Goal: Navigation & Orientation: Find specific page/section

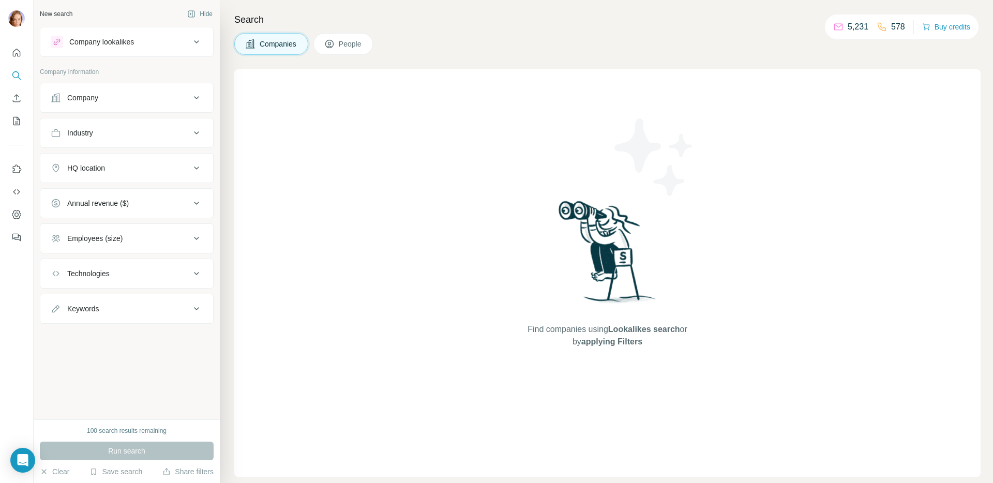
click at [362, 52] on button "People" at bounding box center [343, 44] width 60 height 22
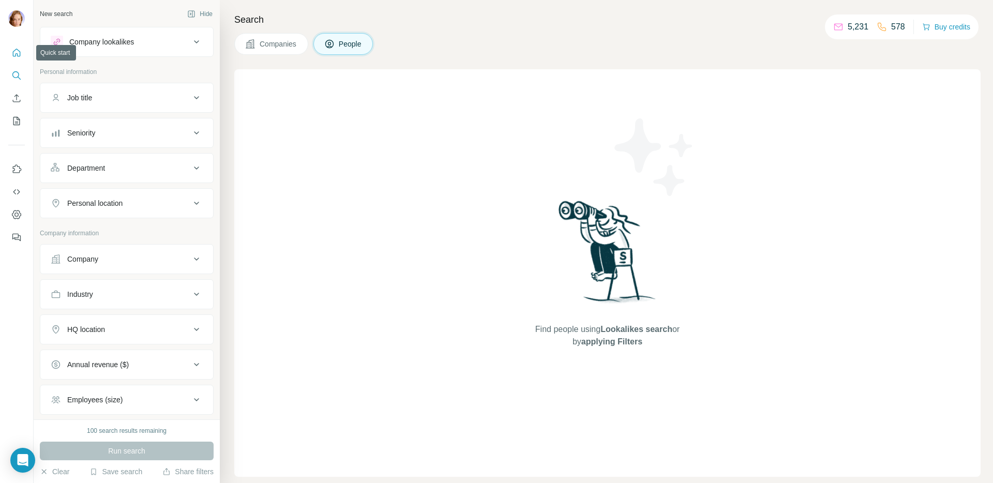
click at [8, 55] on button "Quick start" at bounding box center [16, 52] width 17 height 19
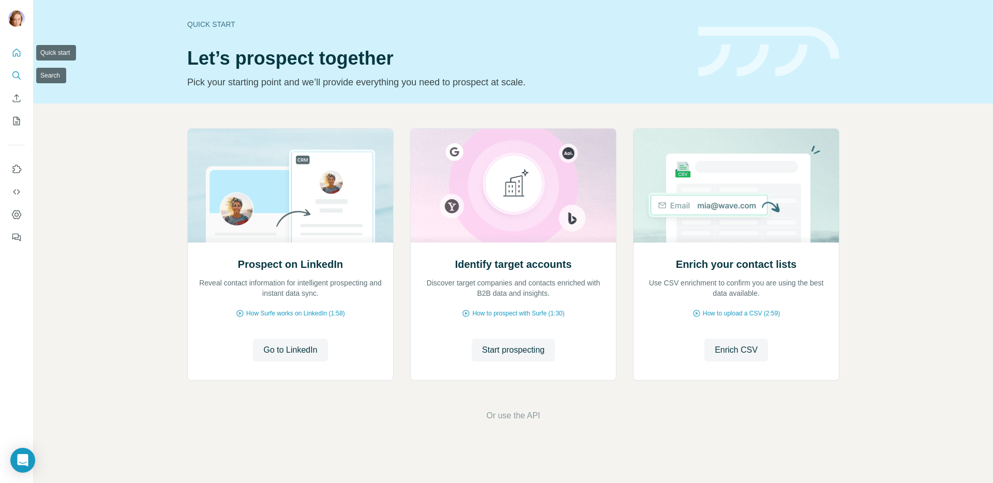
click at [18, 80] on icon "Search" at bounding box center [16, 75] width 10 height 10
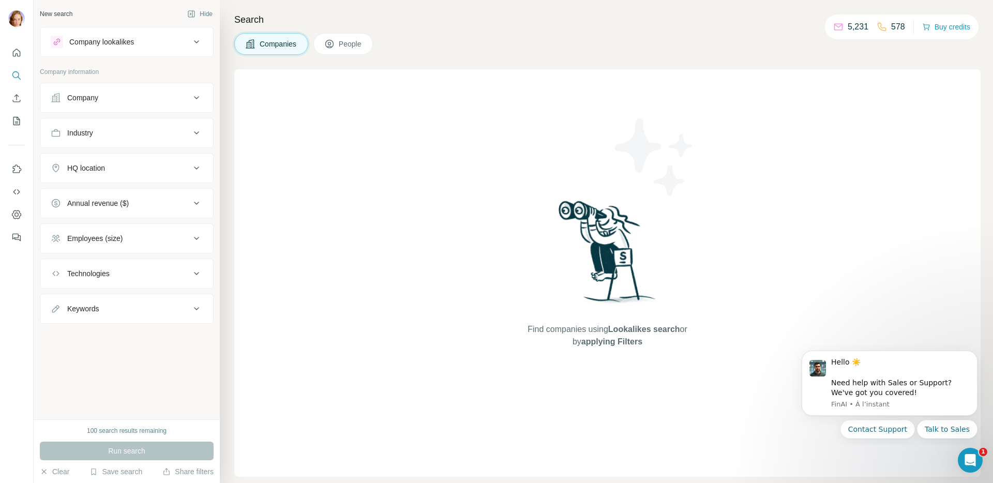
click at [177, 48] on button "Company lookalikes" at bounding box center [126, 41] width 173 height 25
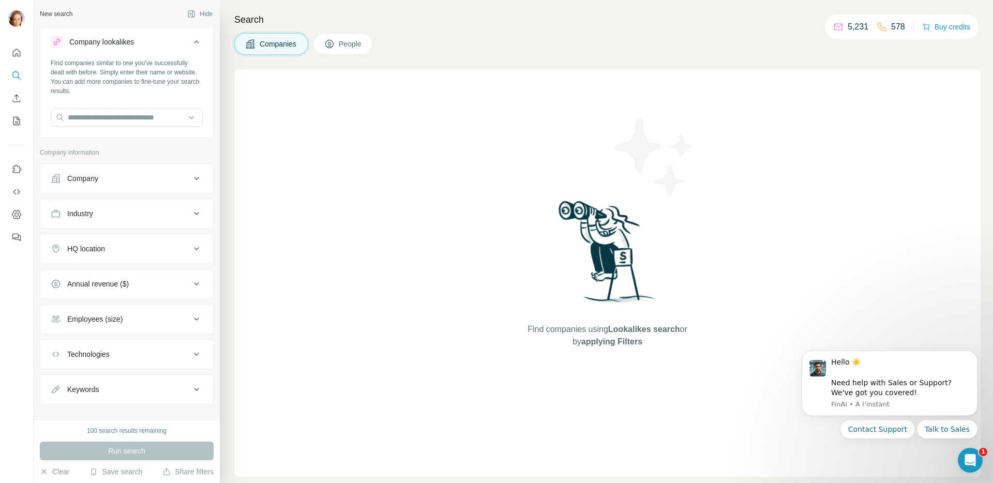
click at [177, 48] on button "Company lookalikes" at bounding box center [126, 43] width 173 height 29
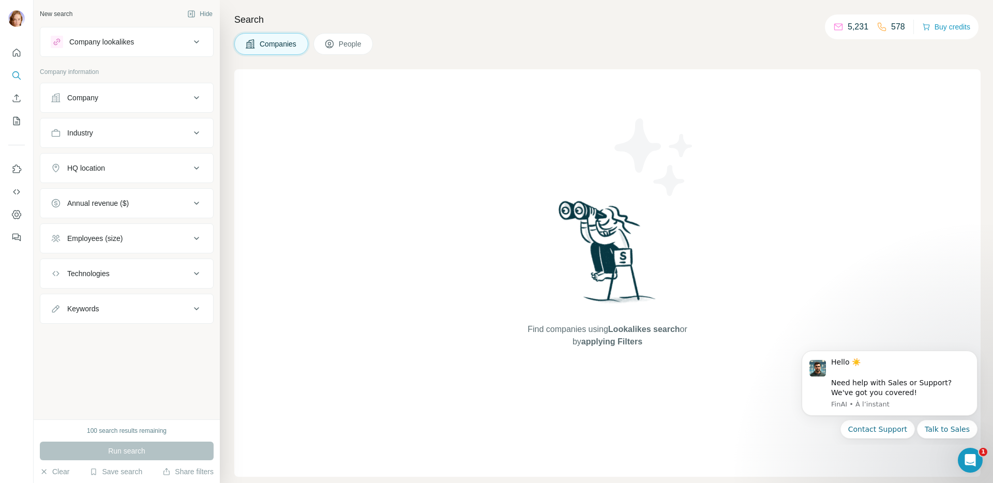
click at [359, 47] on span "People" at bounding box center [351, 44] width 24 height 10
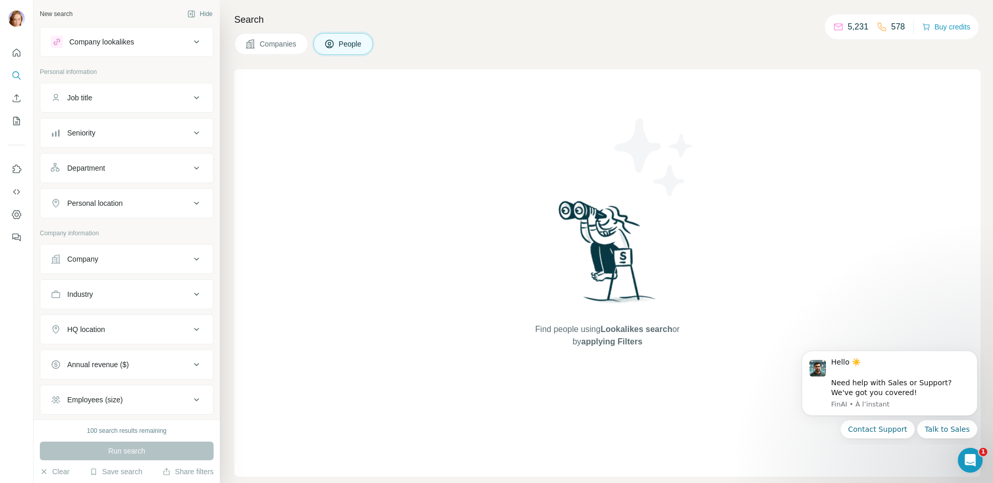
click at [148, 41] on div "Company lookalikes" at bounding box center [121, 42] width 140 height 12
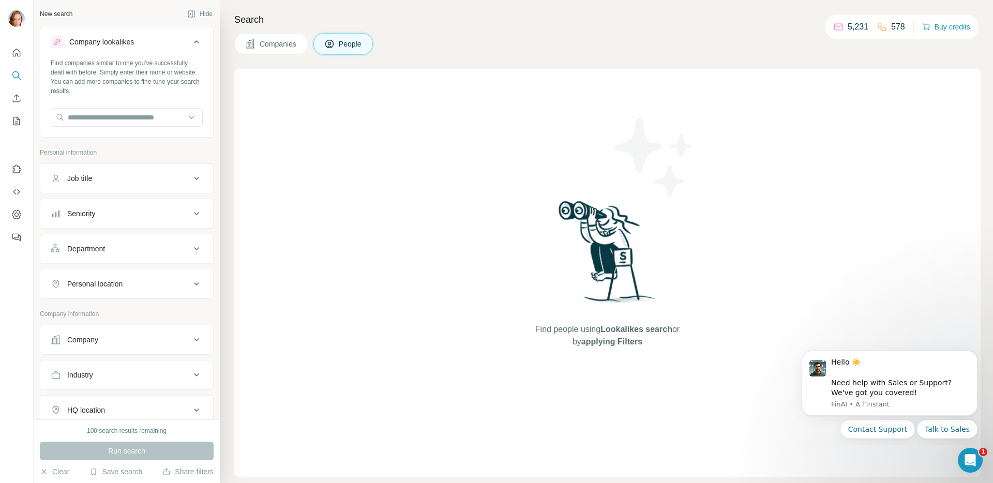
click at [149, 41] on div "Company lookalikes" at bounding box center [121, 42] width 140 height 12
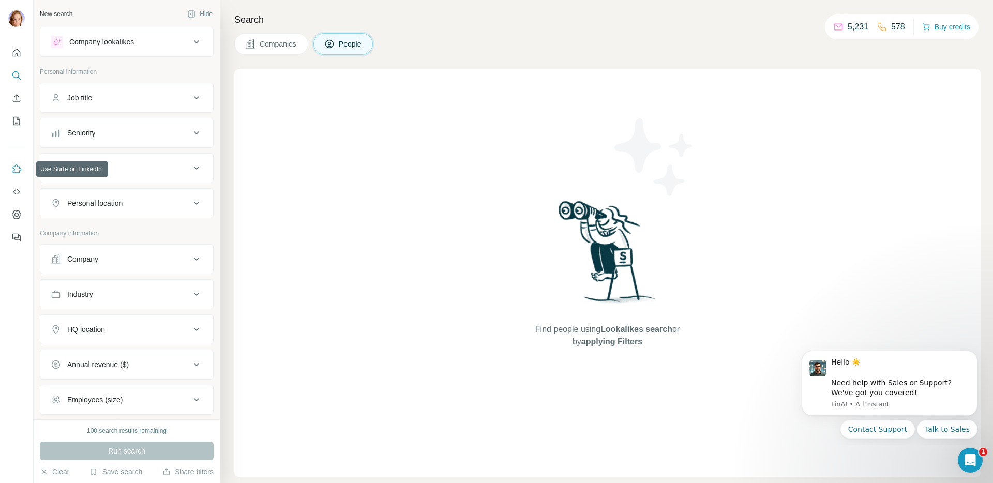
click at [20, 172] on icon "Use Surfe on LinkedIn" at bounding box center [16, 169] width 10 height 10
click at [865, 26] on div "5,231 578" at bounding box center [869, 27] width 72 height 14
click at [19, 57] on icon "Quick start" at bounding box center [16, 53] width 10 height 10
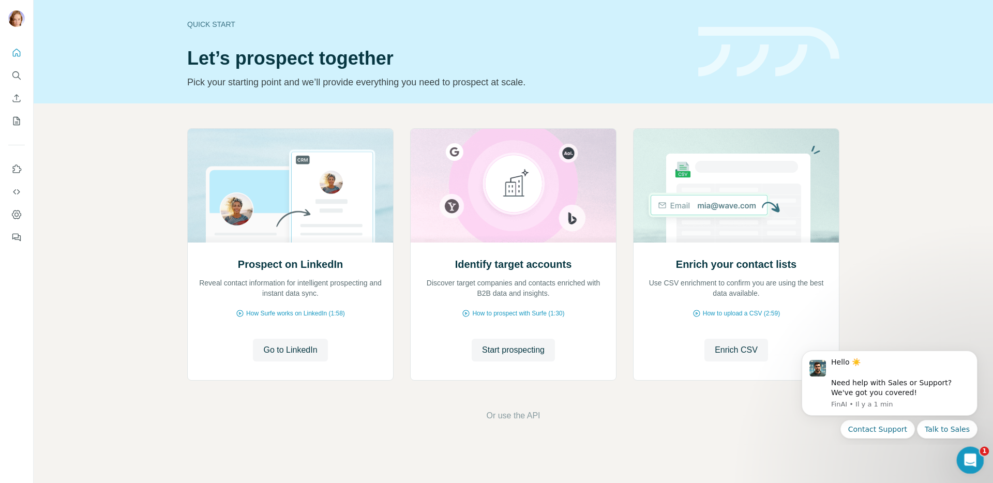
click at [965, 453] on icon "Ouvrir le Messenger Intercom" at bounding box center [969, 459] width 17 height 17
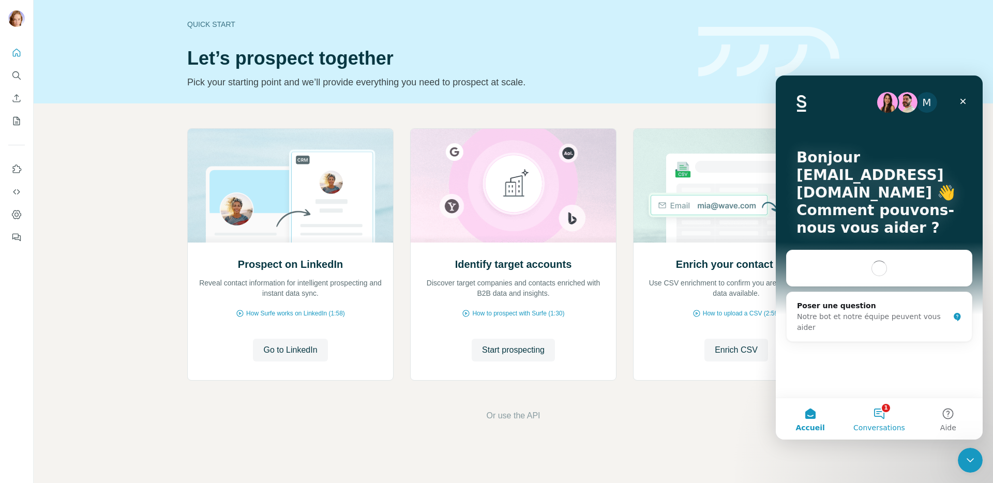
click at [879, 411] on button "1 Conversations" at bounding box center [879, 418] width 69 height 41
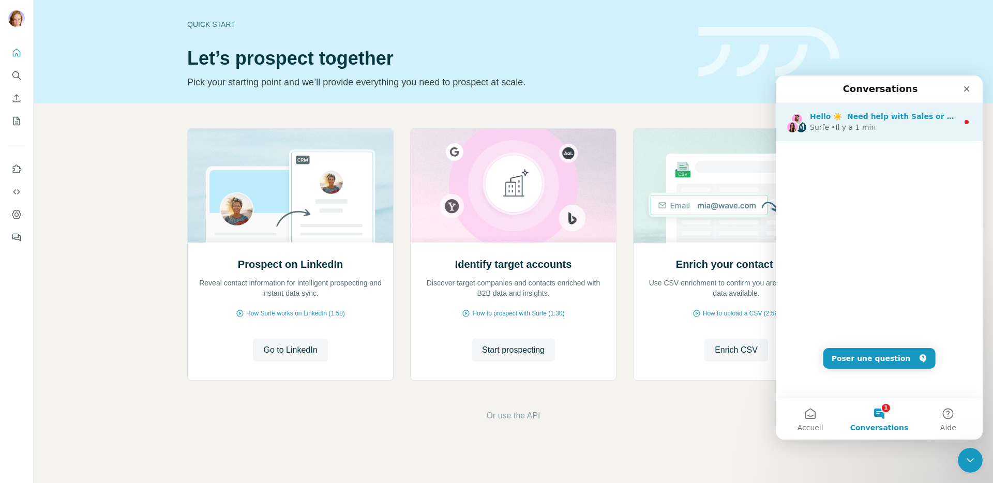
click at [891, 130] on div "Surfe • Il y a 1 min" at bounding box center [884, 127] width 148 height 11
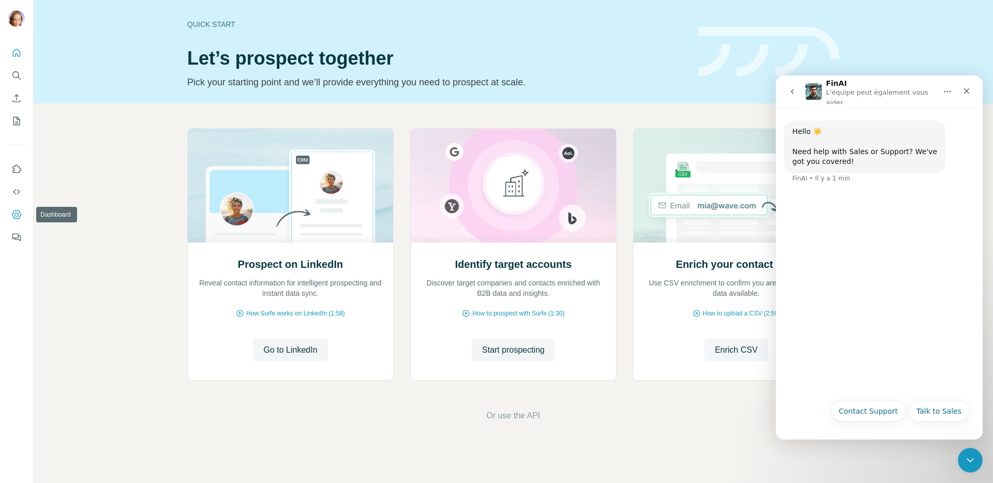
click at [19, 213] on icon "Dashboard" at bounding box center [16, 214] width 10 height 10
